Goal: Information Seeking & Learning: Learn about a topic

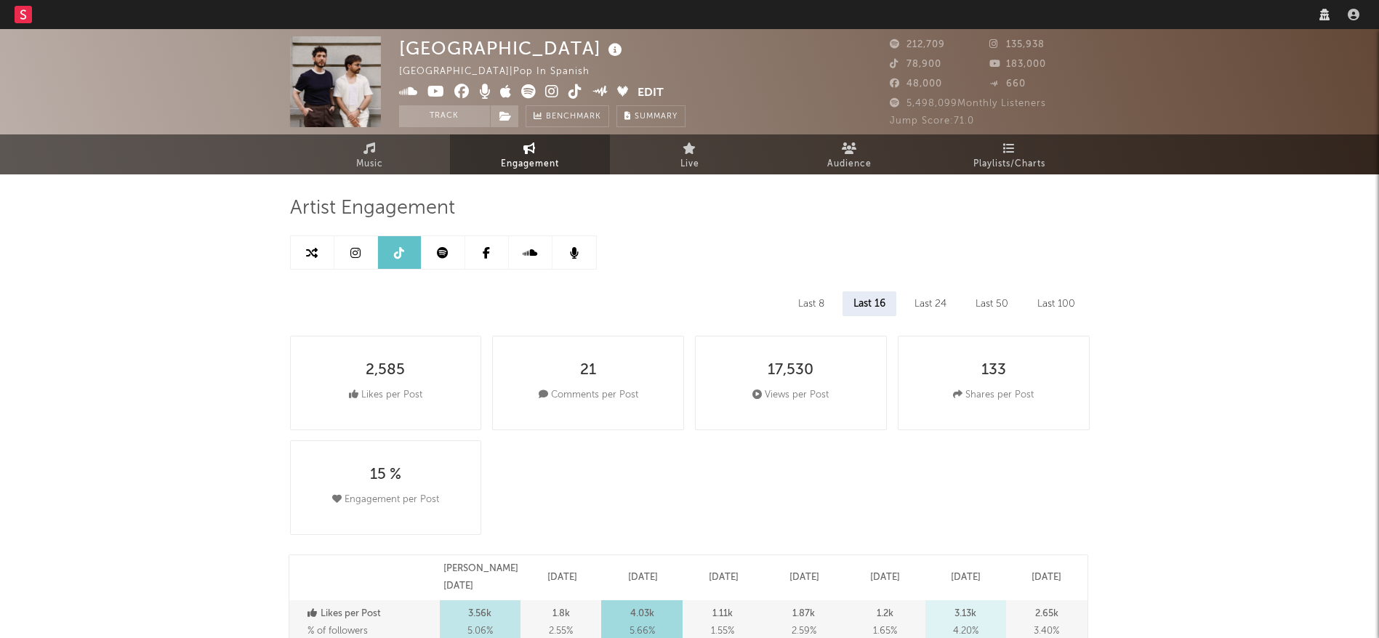
select select "6m"
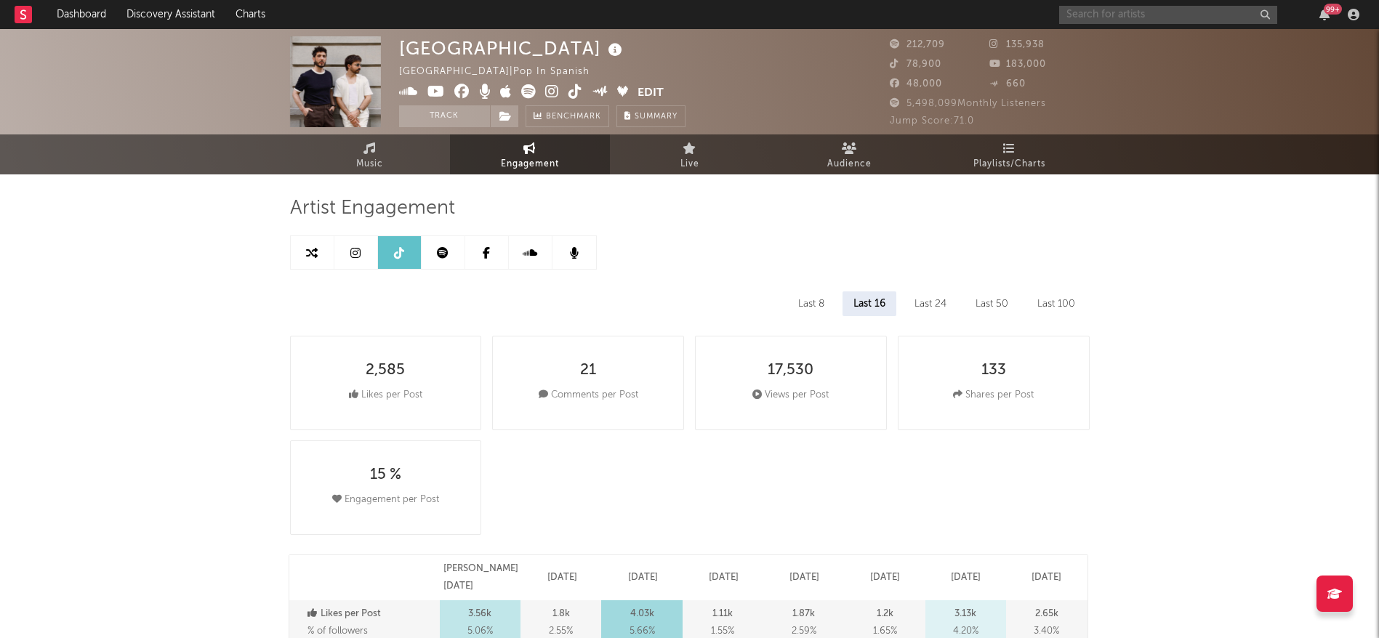
click at [1167, 20] on input "text" at bounding box center [1168, 15] width 218 height 18
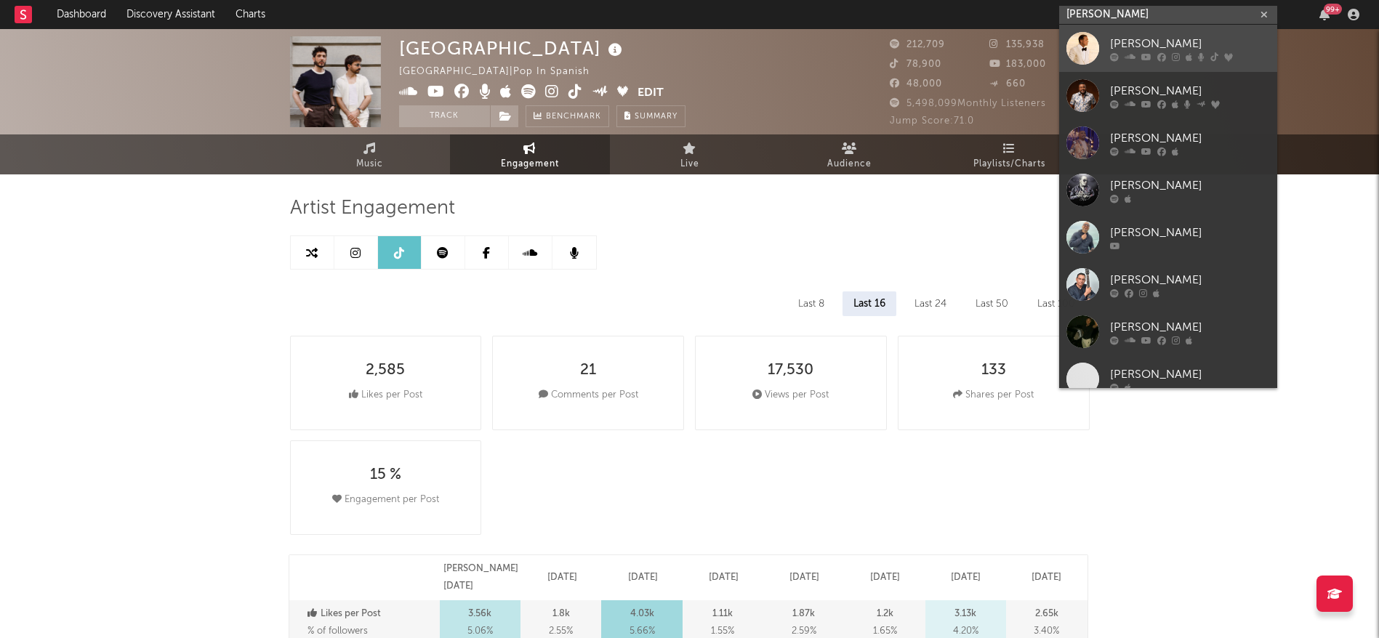
type input "[PERSON_NAME]"
click at [1131, 44] on div "[PERSON_NAME]" at bounding box center [1190, 43] width 160 height 17
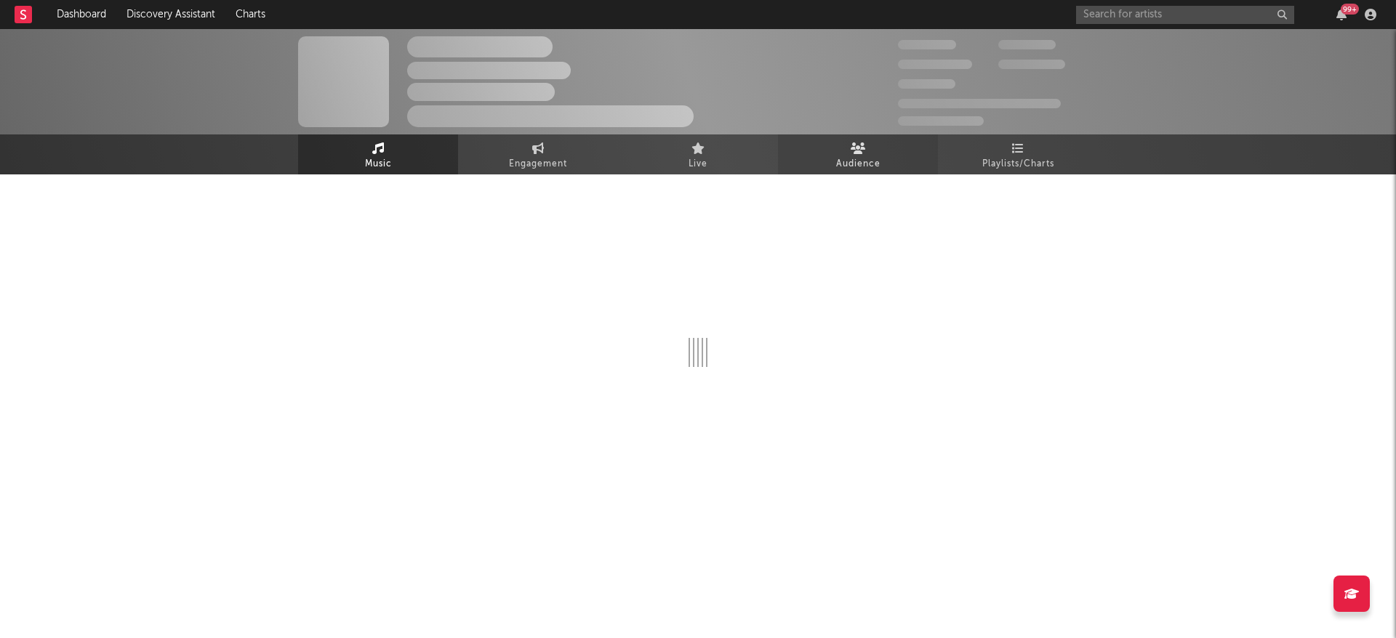
click at [846, 151] on link "Audience" at bounding box center [858, 155] width 160 height 40
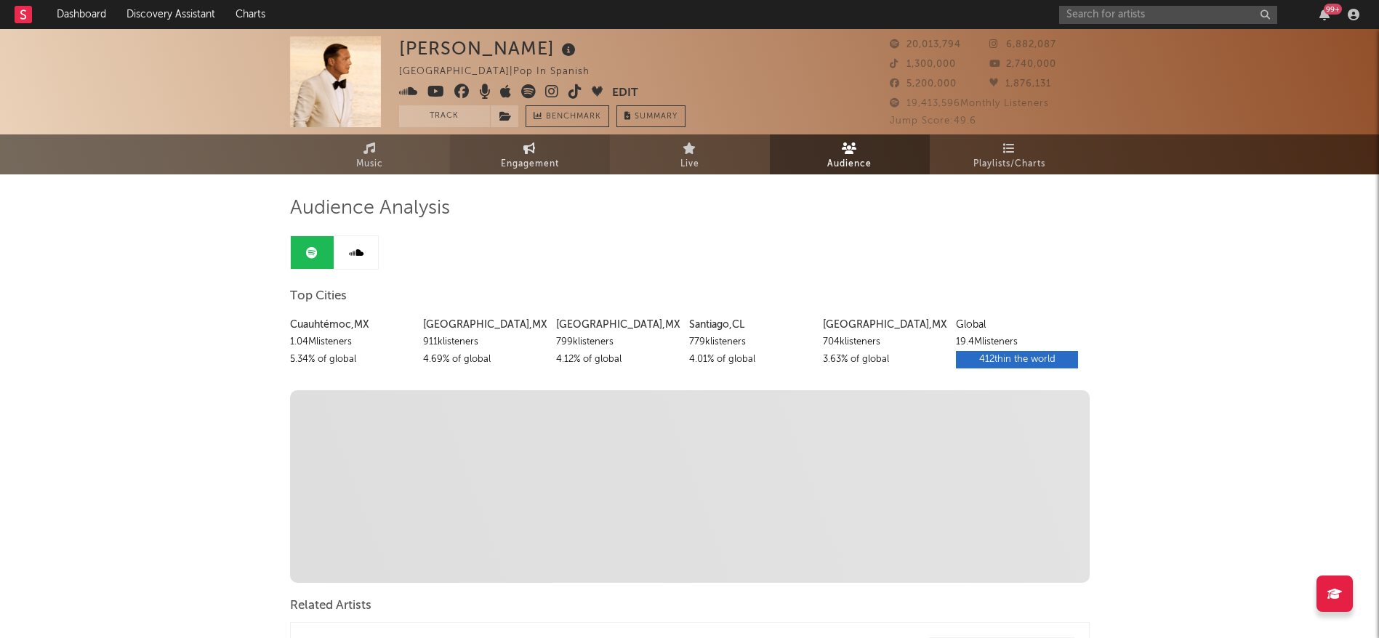
click at [507, 153] on link "Engagement" at bounding box center [530, 155] width 160 height 40
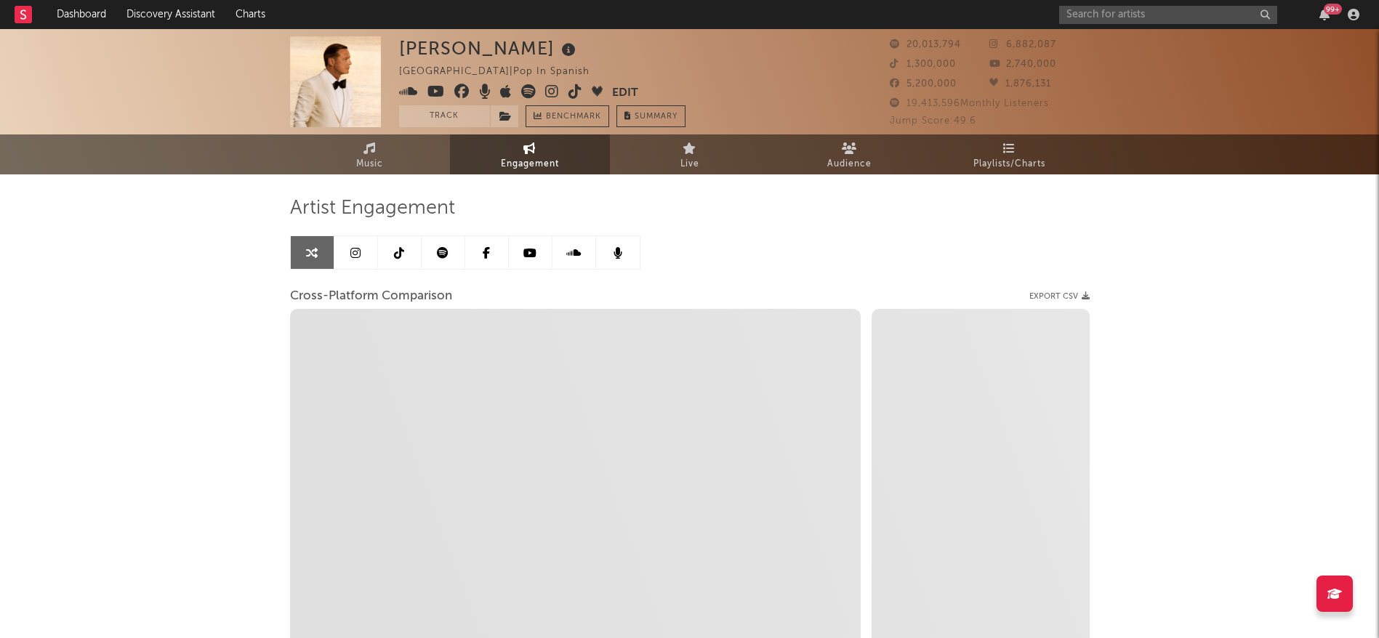
select select "1w"
select select "1m"
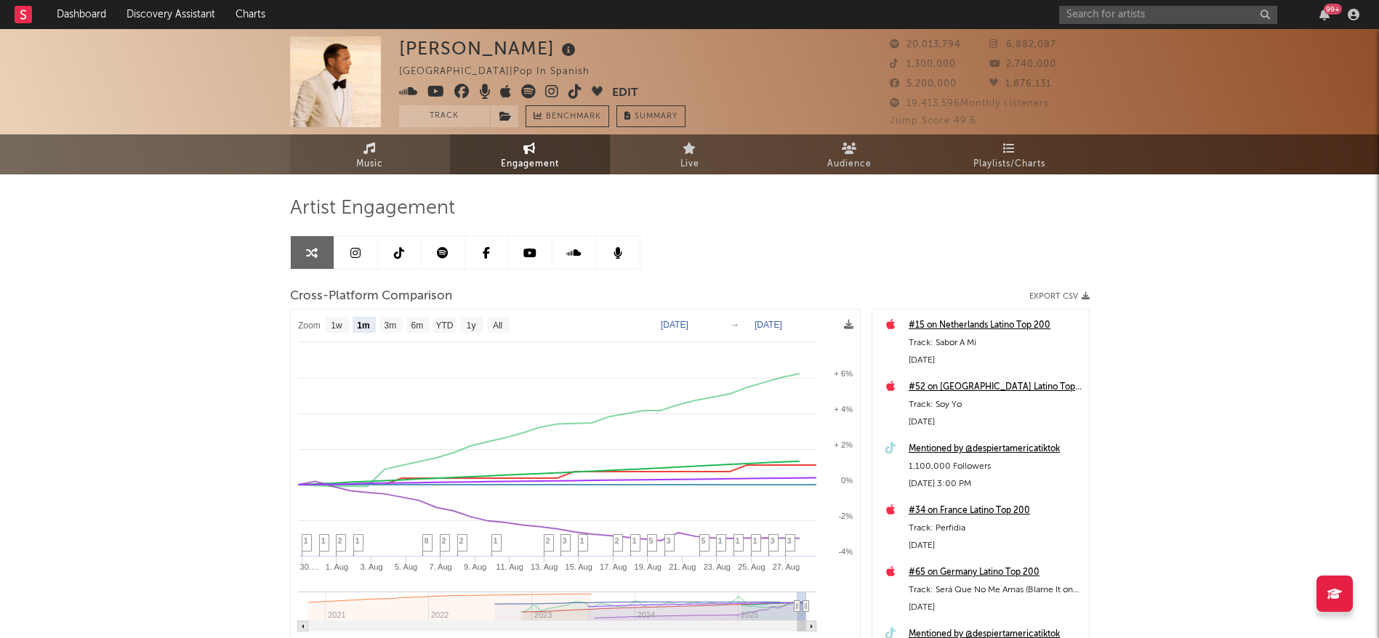
click at [433, 170] on link "Music" at bounding box center [370, 155] width 160 height 40
select select "6m"
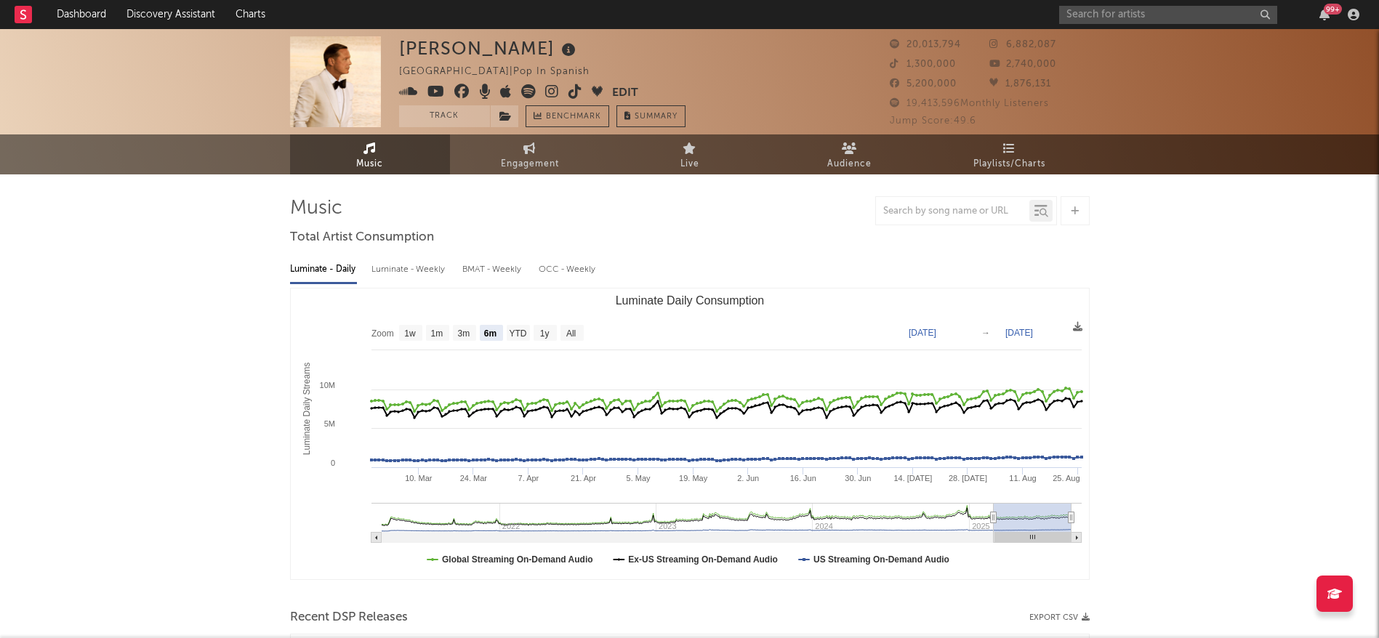
click at [377, 170] on span "Music" at bounding box center [369, 164] width 27 height 17
